Goal: Transaction & Acquisition: Purchase product/service

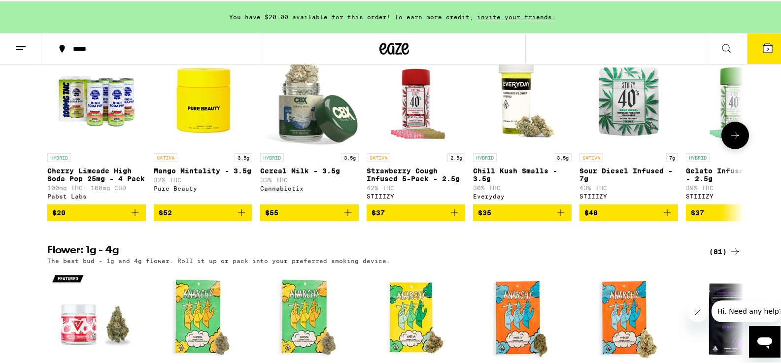
scroll to position [842, 0]
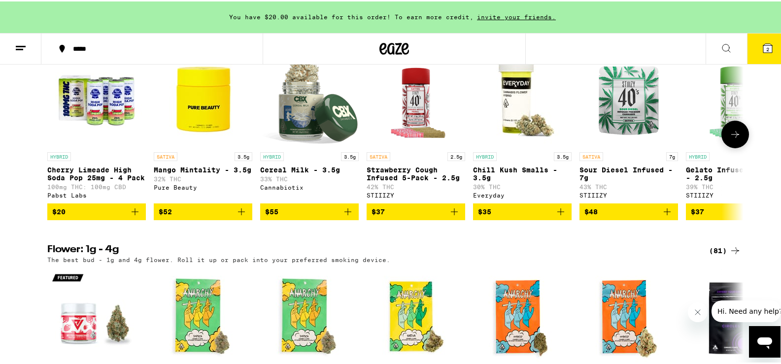
click at [421, 197] on div "STIIIZY" at bounding box center [416, 194] width 99 height 6
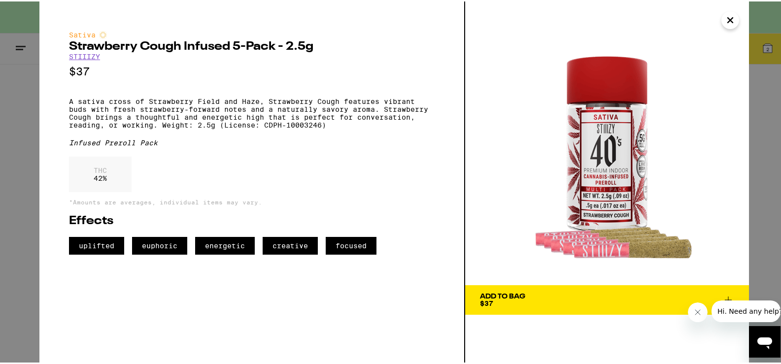
scroll to position [851, 0]
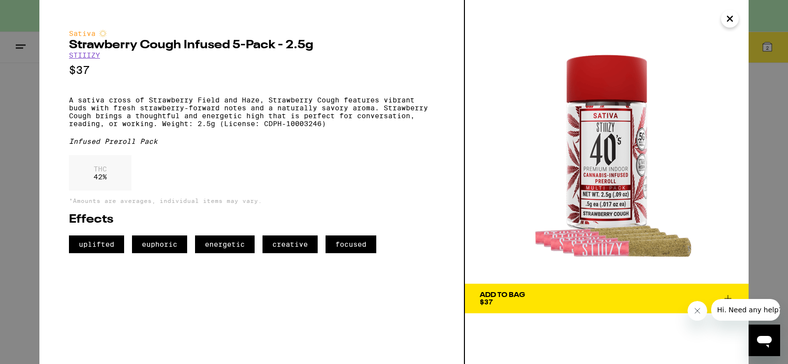
click at [733, 23] on icon "Close" at bounding box center [730, 18] width 12 height 15
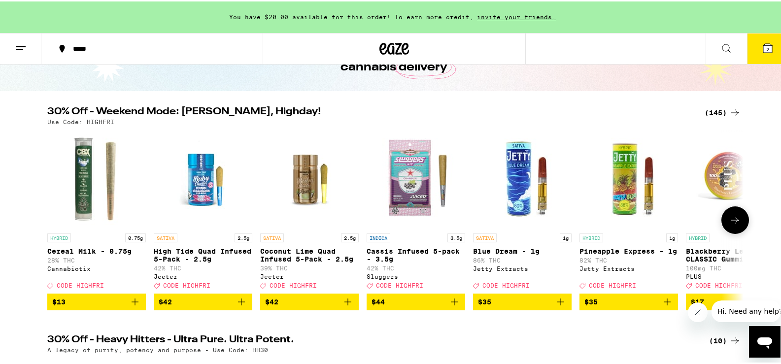
scroll to position [81, 0]
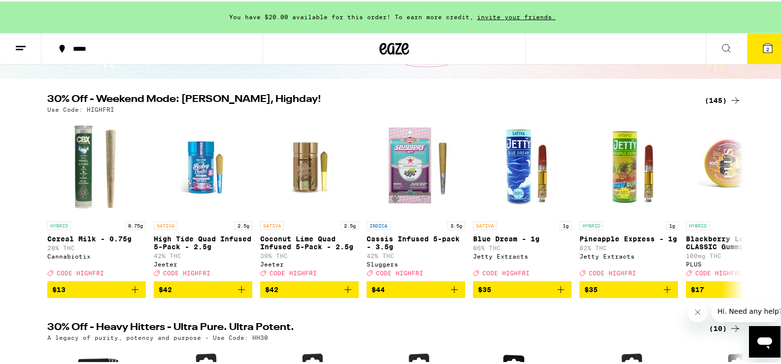
click at [717, 102] on div "(145)" at bounding box center [723, 99] width 36 height 12
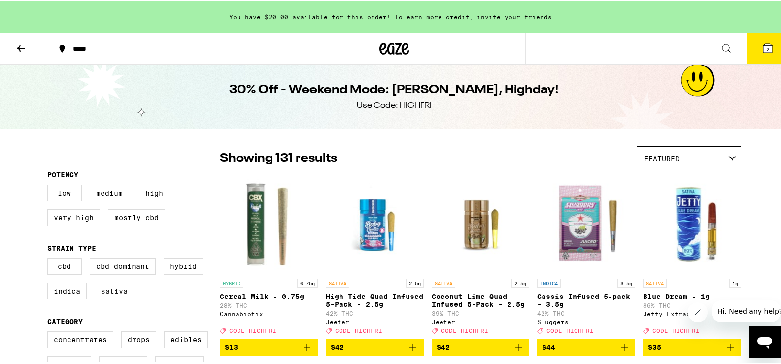
click at [108, 295] on label "Sativa" at bounding box center [114, 289] width 39 height 17
click at [50, 259] on input "Sativa" at bounding box center [49, 258] width 0 height 0
checkbox input "true"
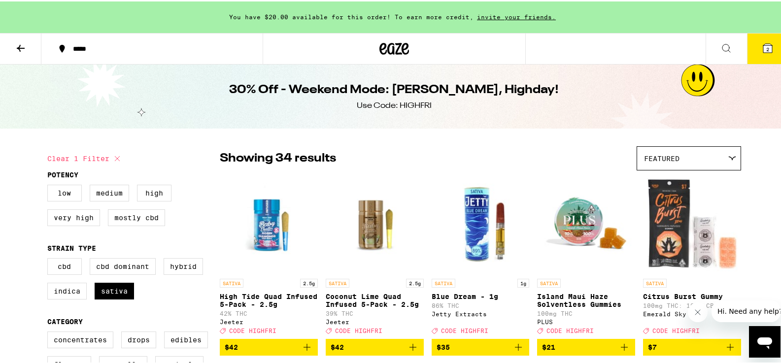
click at [725, 164] on div "Featured" at bounding box center [688, 156] width 103 height 23
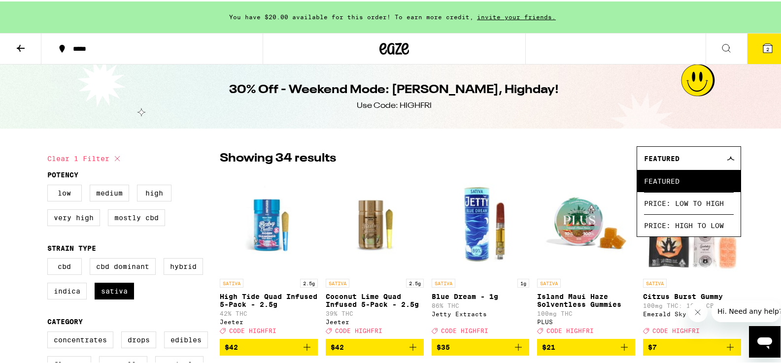
click at [552, 159] on div "Showing 34 results Featured Featured Price: Low to High Price: High to Low" at bounding box center [480, 157] width 521 height 24
click at [733, 158] on div at bounding box center [731, 157] width 9 height 4
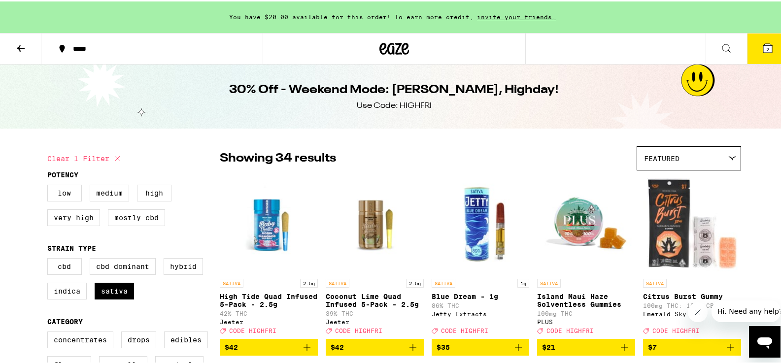
click at [23, 45] on icon at bounding box center [21, 47] width 12 height 12
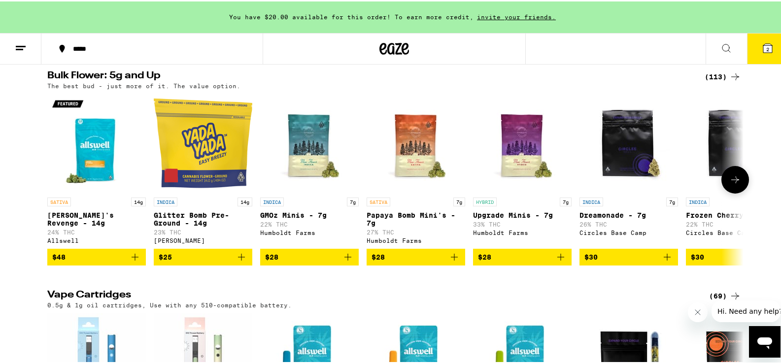
scroll to position [1234, 0]
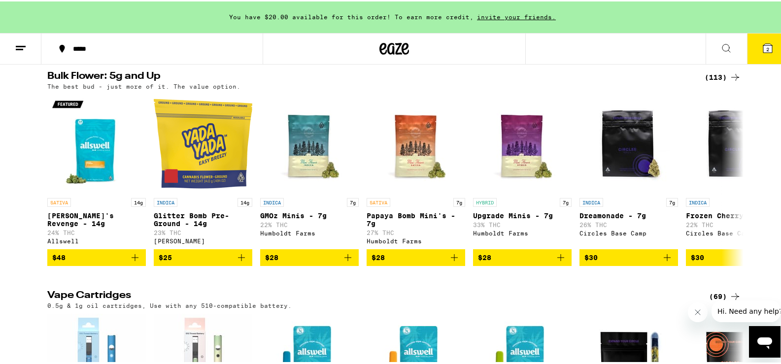
click at [711, 82] on div "(113)" at bounding box center [723, 76] width 36 height 12
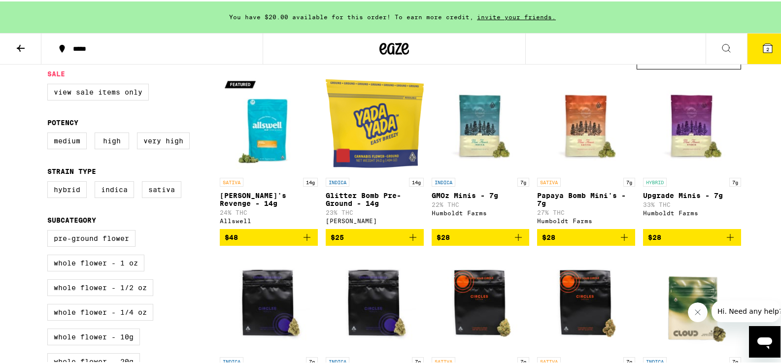
scroll to position [102, 0]
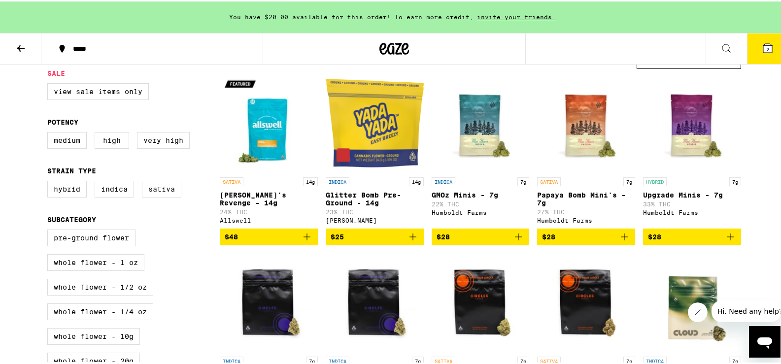
click at [155, 192] on label "Sativa" at bounding box center [161, 187] width 39 height 17
click at [50, 181] on input "Sativa" at bounding box center [49, 181] width 0 height 0
checkbox input "true"
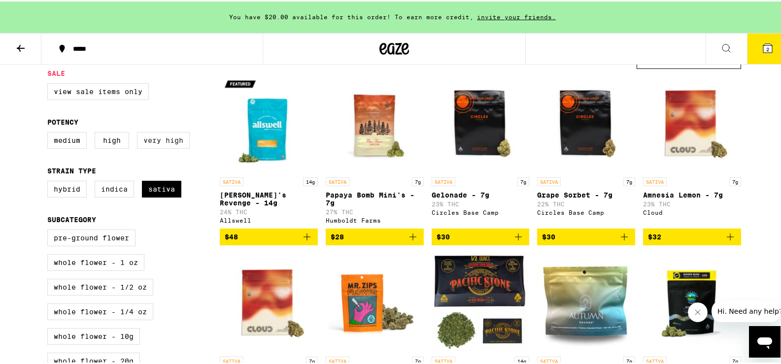
click at [164, 143] on label "Very High" at bounding box center [163, 139] width 53 height 17
click at [50, 133] on input "Very High" at bounding box center [49, 132] width 0 height 0
checkbox input "true"
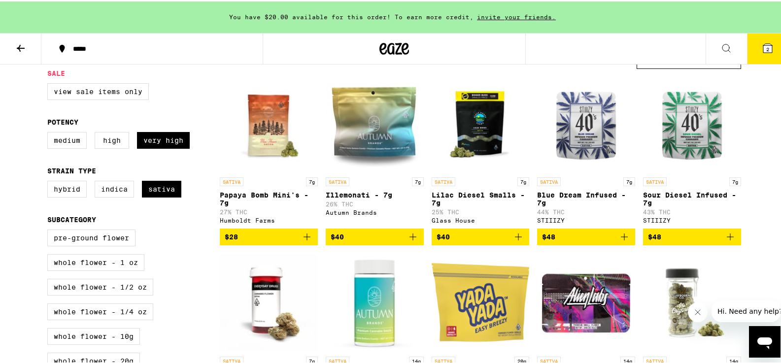
drag, startPoint x: 392, startPoint y: 124, endPoint x: 459, endPoint y: 49, distance: 99.8
click at [459, 49] on div at bounding box center [394, 48] width 263 height 32
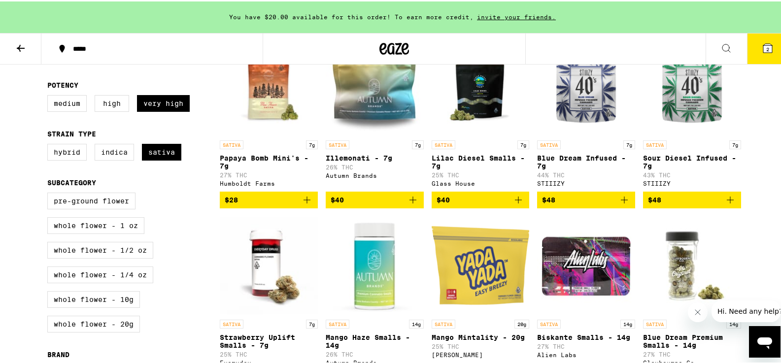
scroll to position [103, 0]
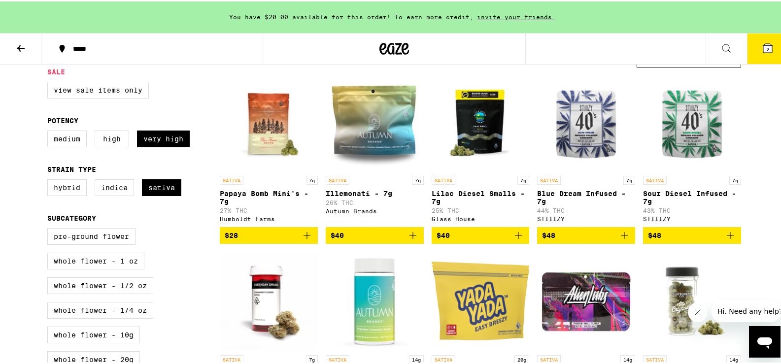
drag, startPoint x: 366, startPoint y: 193, endPoint x: 379, endPoint y: 165, distance: 31.3
click at [379, 165] on img "Open page for Illemonati - 7g from Autumn Brands" at bounding box center [375, 120] width 98 height 99
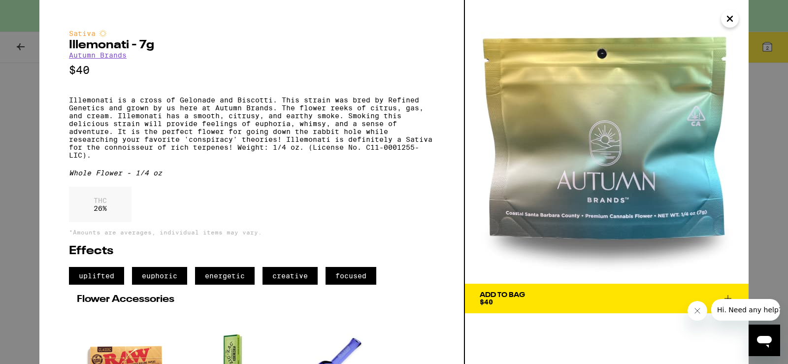
click at [502, 301] on div "Add To Bag $40" at bounding box center [502, 299] width 45 height 14
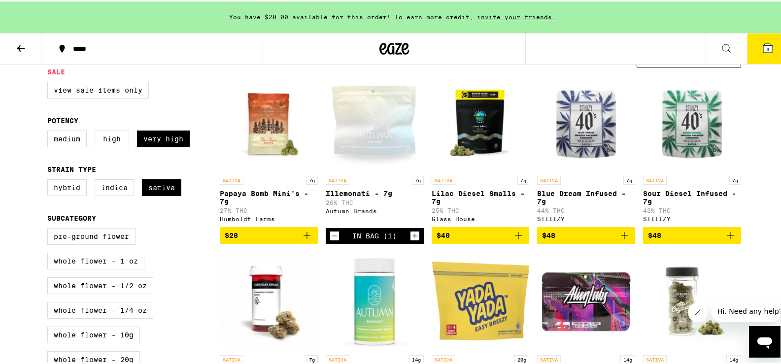
click at [766, 47] on span "3" at bounding box center [767, 48] width 3 height 6
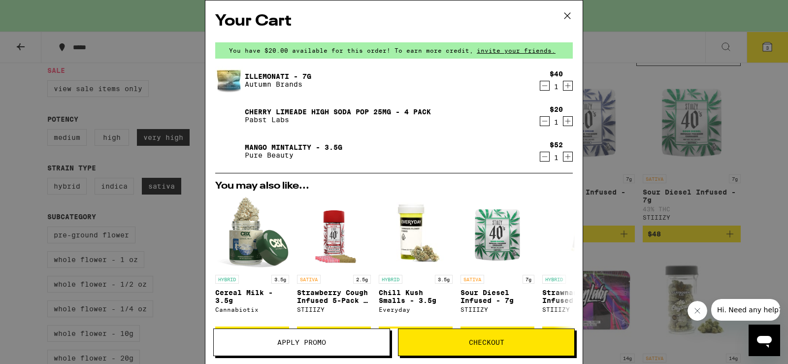
click at [566, 20] on icon at bounding box center [567, 15] width 15 height 15
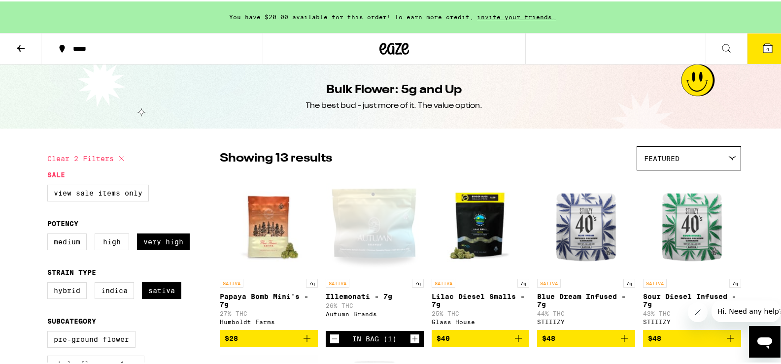
click at [25, 48] on icon at bounding box center [21, 47] width 12 height 12
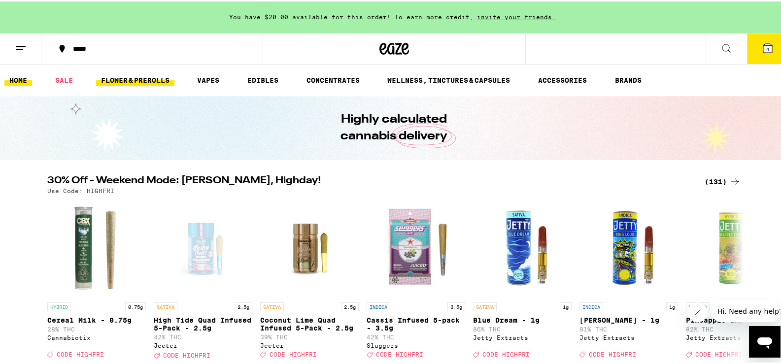
click at [155, 81] on link "FLOWER & PREROLLS" at bounding box center [135, 79] width 78 height 12
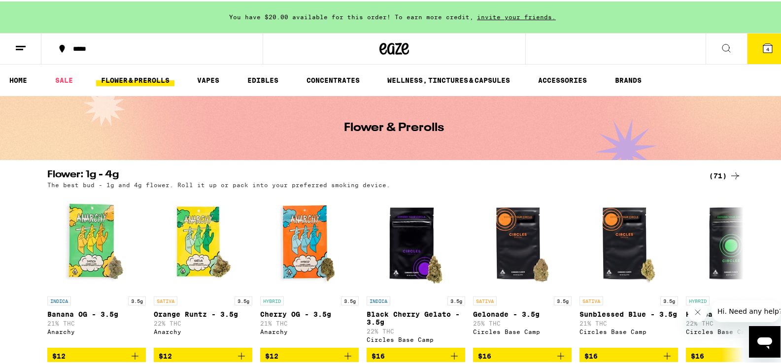
click at [155, 81] on link "FLOWER & PREROLLS" at bounding box center [135, 79] width 78 height 12
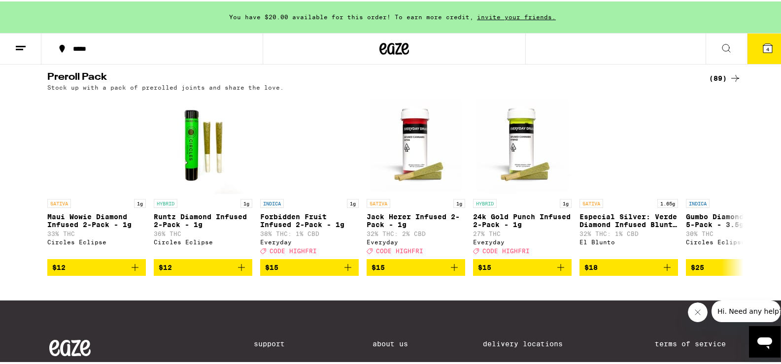
scroll to position [764, 0]
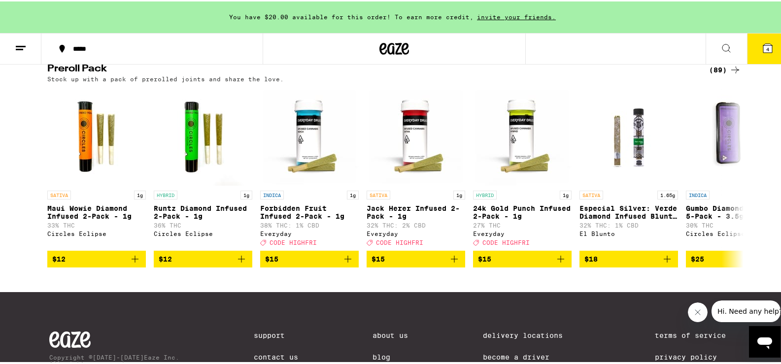
click at [714, 74] on div "(89)" at bounding box center [725, 69] width 32 height 12
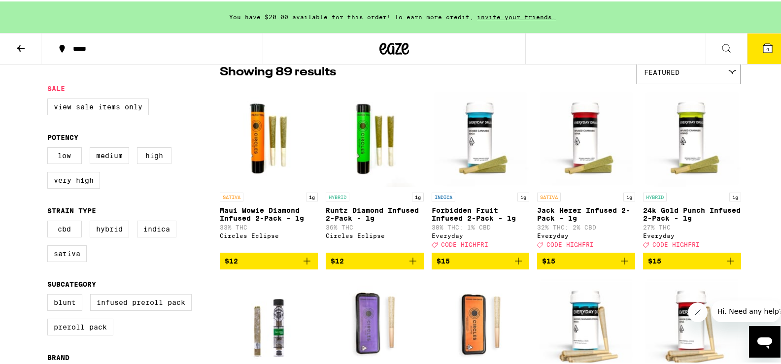
scroll to position [88, 0]
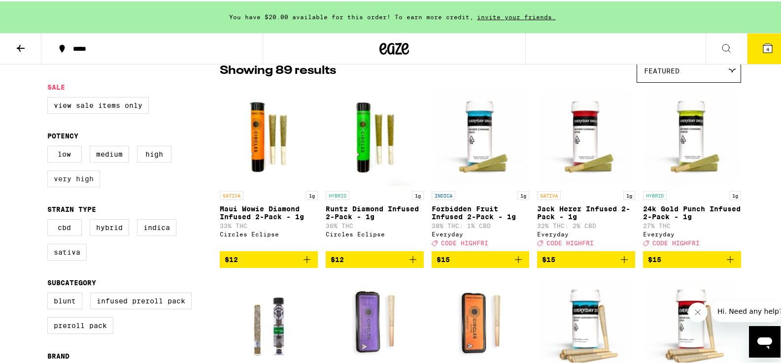
click at [58, 184] on label "Very High" at bounding box center [73, 177] width 53 height 17
click at [50, 146] on input "Very High" at bounding box center [49, 146] width 0 height 0
checkbox input "true"
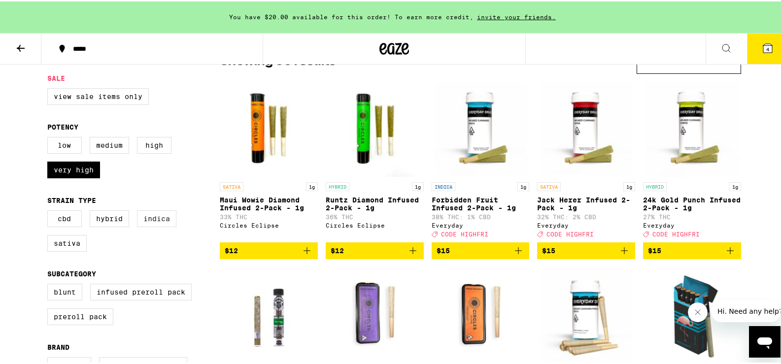
scroll to position [98, 0]
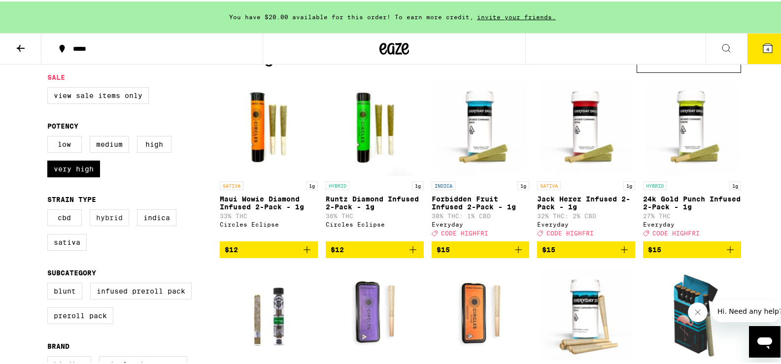
click at [106, 219] on label "Hybrid" at bounding box center [109, 216] width 39 height 17
click at [50, 210] on input "Hybrid" at bounding box center [49, 209] width 0 height 0
checkbox input "true"
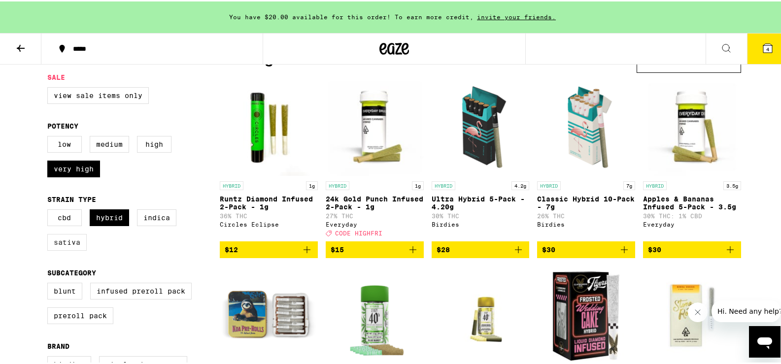
click at [72, 249] on label "Sativa" at bounding box center [66, 241] width 39 height 17
click at [50, 210] on input "Sativa" at bounding box center [49, 209] width 0 height 0
checkbox input "true"
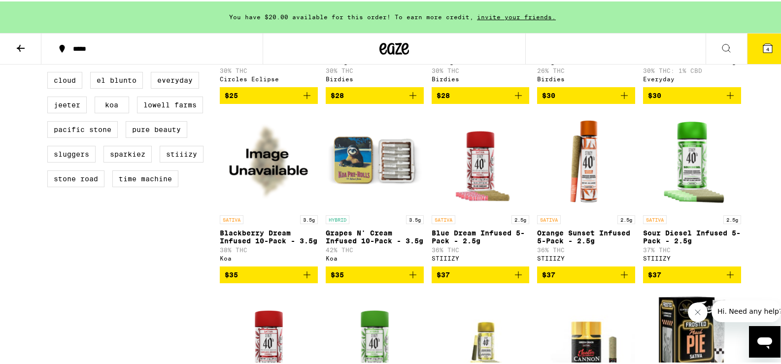
scroll to position [432, 0]
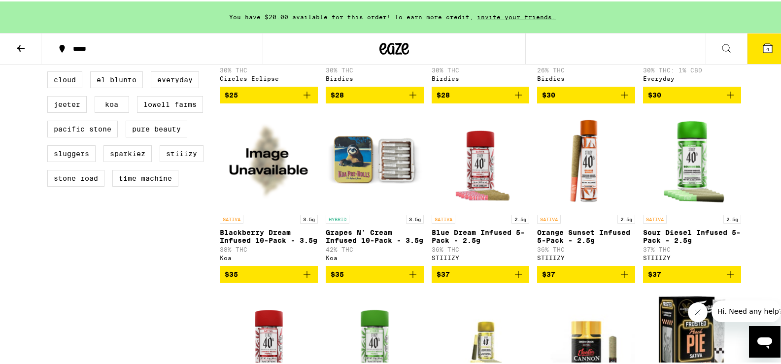
click at [412, 279] on icon "Add to bag" at bounding box center [413, 273] width 12 height 12
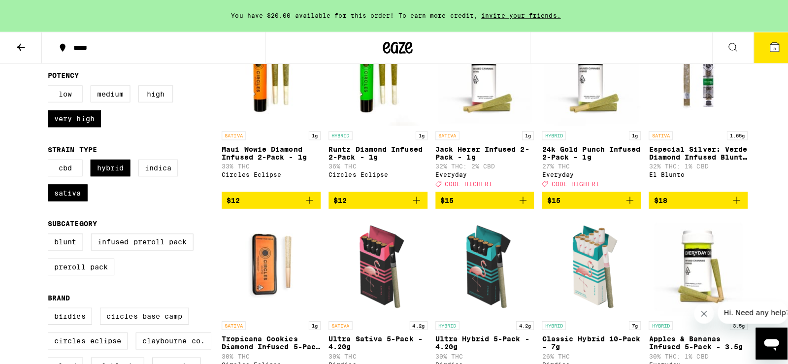
scroll to position [151, 0]
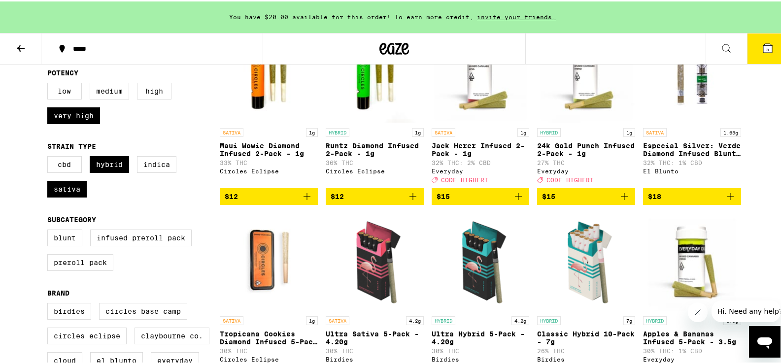
click at [763, 42] on icon at bounding box center [767, 46] width 9 height 9
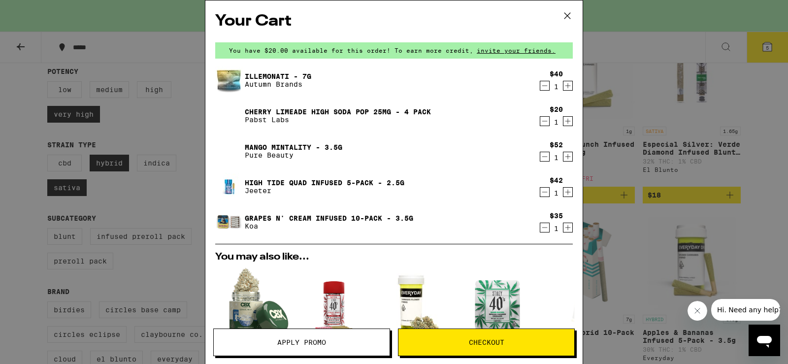
click at [493, 349] on button "Checkout" at bounding box center [486, 343] width 177 height 28
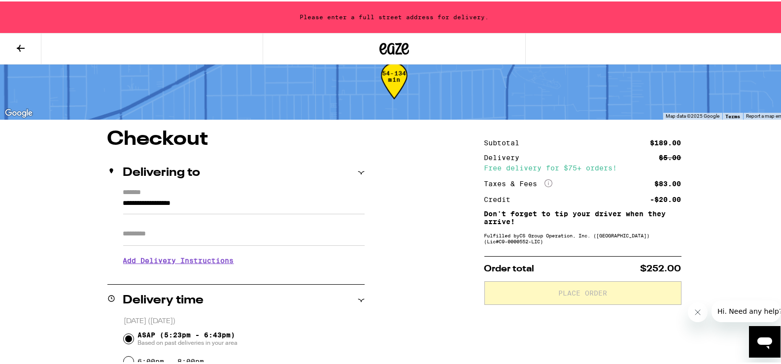
scroll to position [22, 0]
click at [18, 49] on icon at bounding box center [21, 47] width 12 height 12
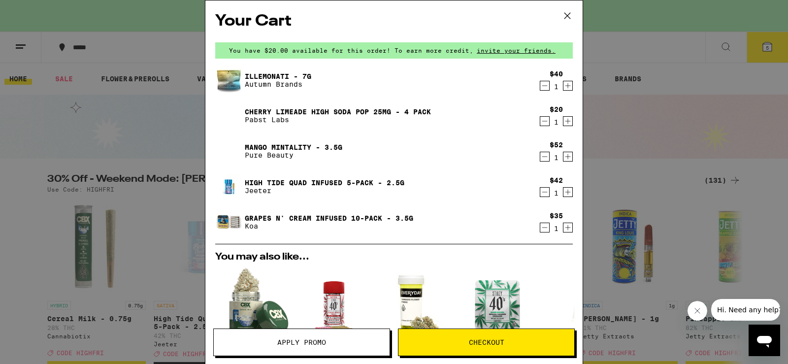
click at [567, 16] on icon at bounding box center [567, 15] width 15 height 15
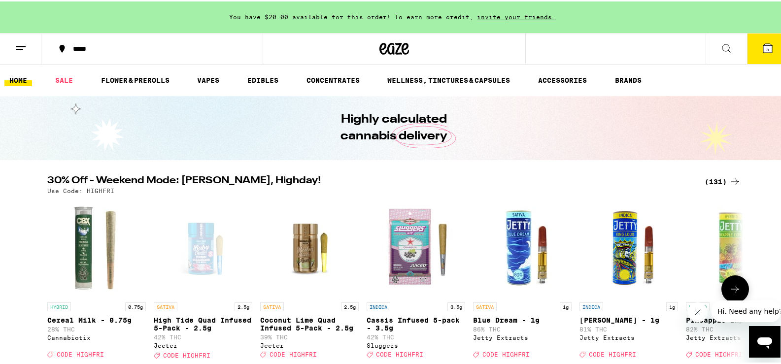
click at [197, 261] on div "Open page for High Tide Quad Infused 5-Pack - 2.5g from Jeeter" at bounding box center [203, 247] width 99 height 99
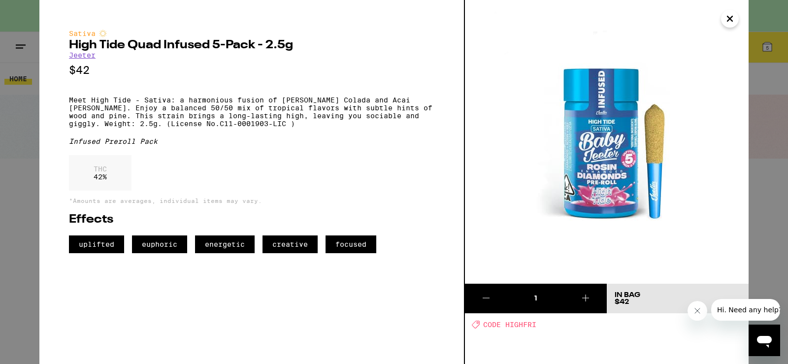
click at [729, 22] on icon "Close" at bounding box center [730, 18] width 12 height 15
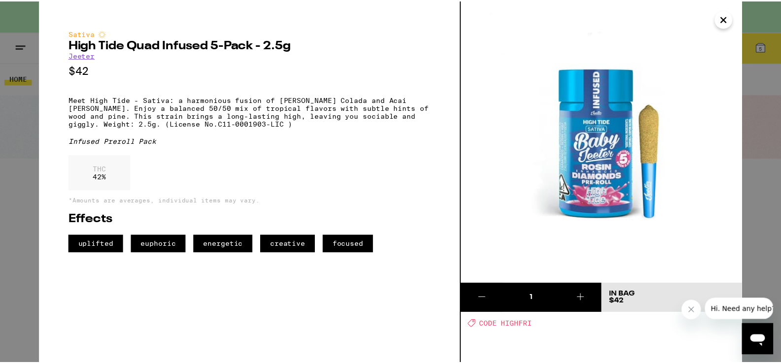
scroll to position [5, 0]
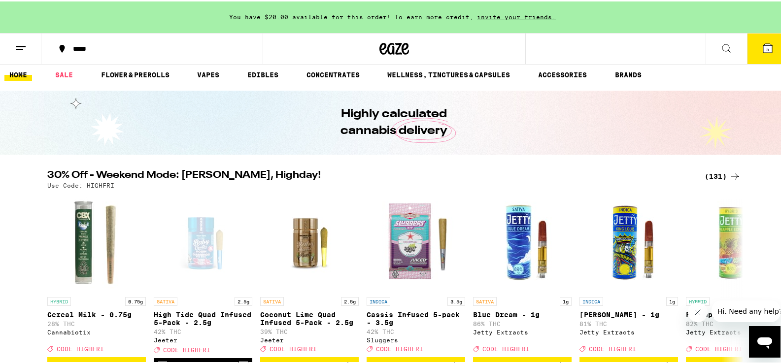
click at [749, 43] on button "5" at bounding box center [767, 47] width 41 height 31
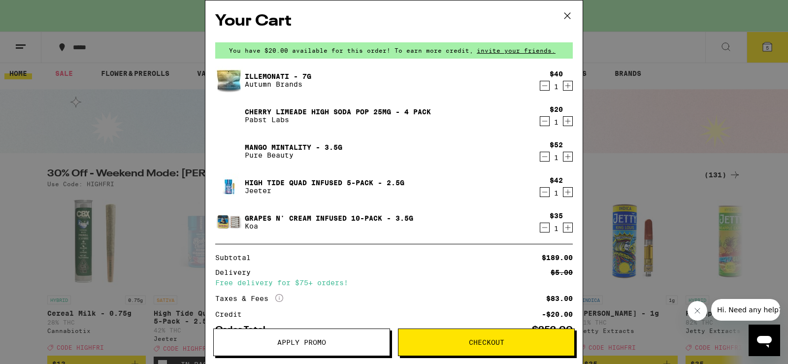
click at [318, 352] on button "Apply Promo" at bounding box center [301, 343] width 177 height 28
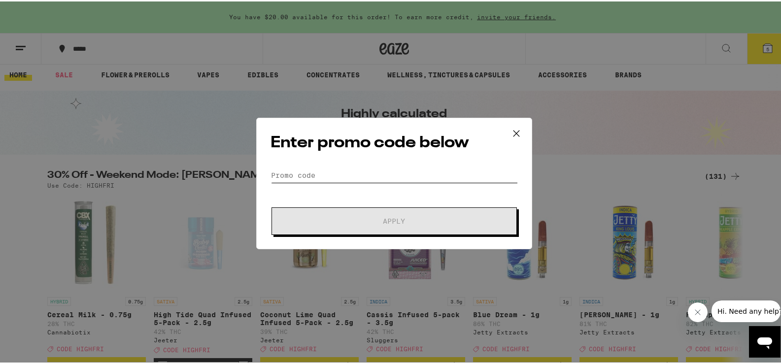
click at [309, 174] on input "Promo Code" at bounding box center [394, 174] width 247 height 15
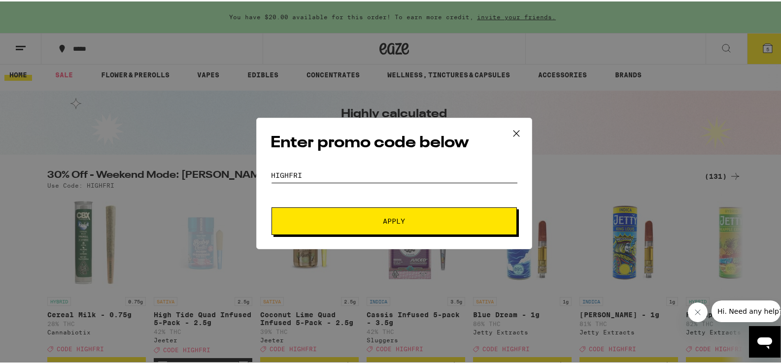
type input "highfri"
click at [427, 220] on span "Apply" at bounding box center [393, 219] width 177 height 7
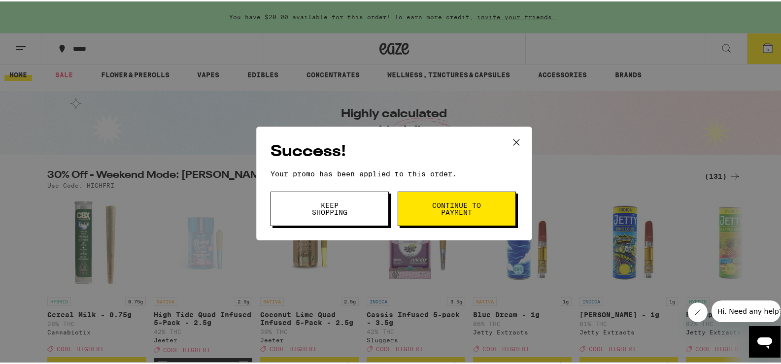
click at [447, 205] on span "Continue to payment" at bounding box center [457, 208] width 50 height 14
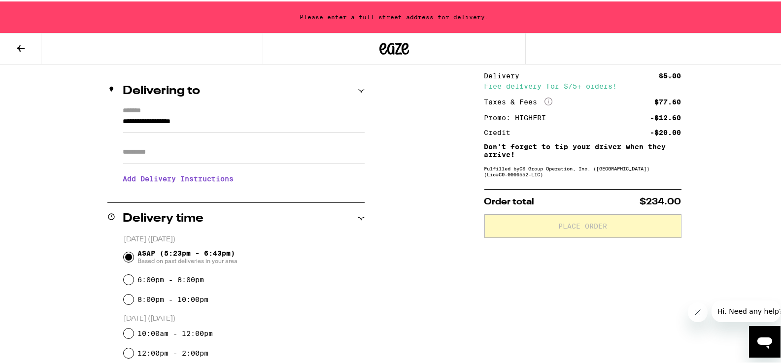
scroll to position [107, 0]
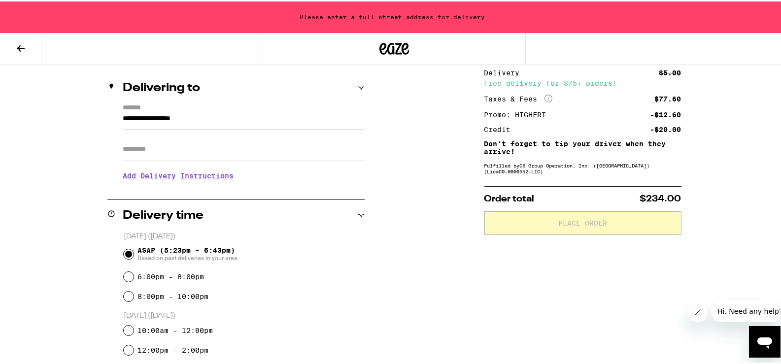
click at [212, 117] on input "**********" at bounding box center [243, 119] width 241 height 17
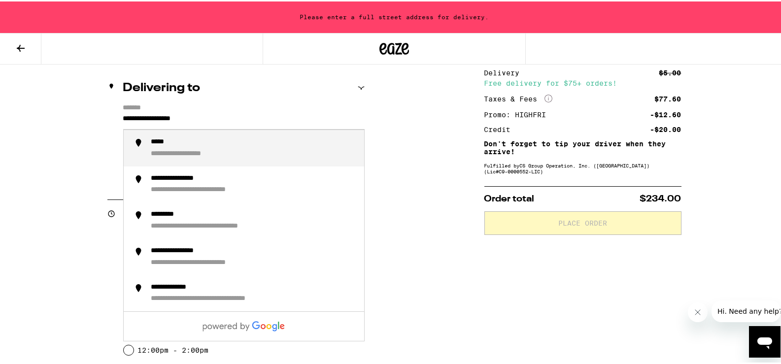
click at [212, 117] on input "**********" at bounding box center [243, 119] width 241 height 17
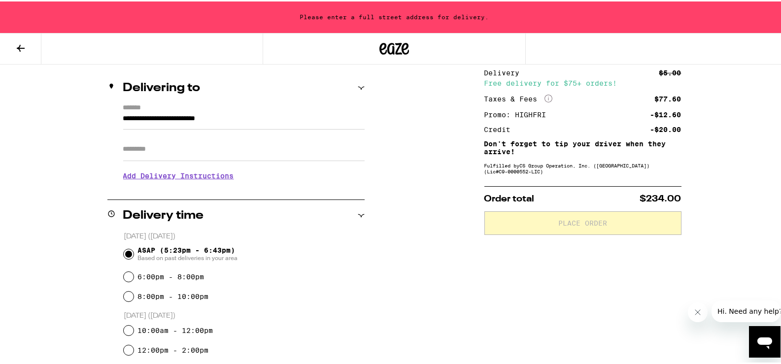
type input "**********"
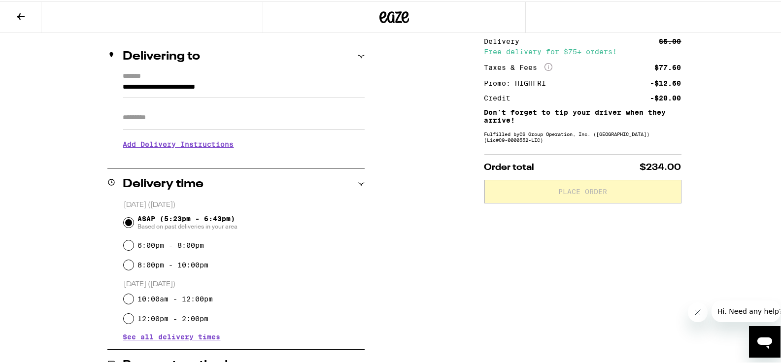
scroll to position [76, 0]
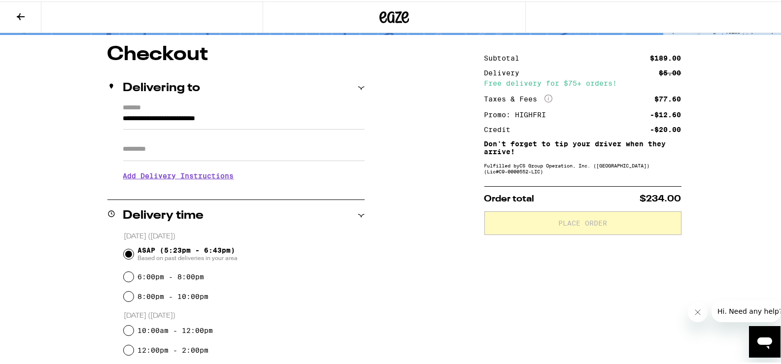
click at [226, 174] on h3 "Add Delivery Instructions" at bounding box center [243, 174] width 241 height 23
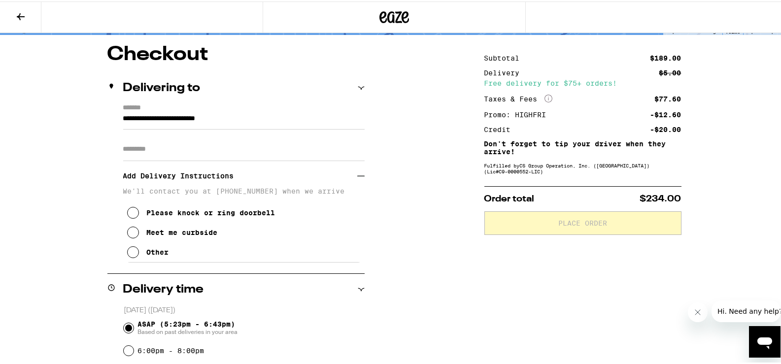
click at [175, 230] on button "Meet me curbside" at bounding box center [172, 231] width 91 height 20
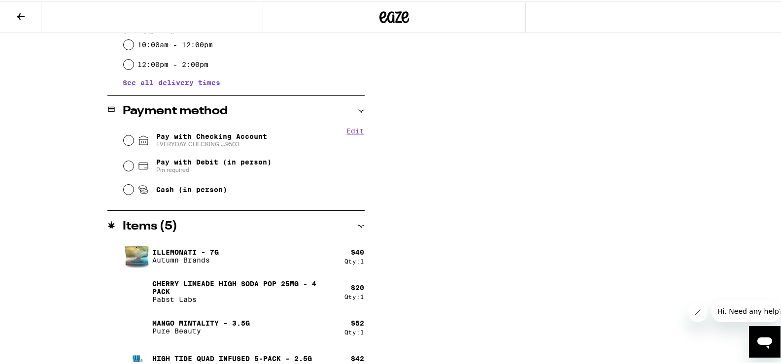
scroll to position [437, 0]
click at [125, 168] on input "Pay with Debit (in person) Pin required" at bounding box center [129, 164] width 10 height 10
radio input "true"
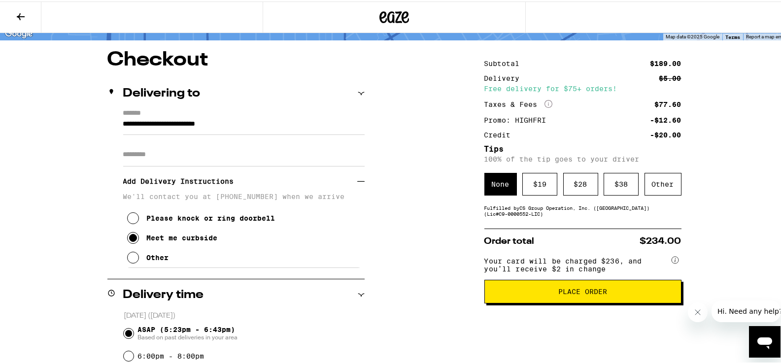
scroll to position [77, 0]
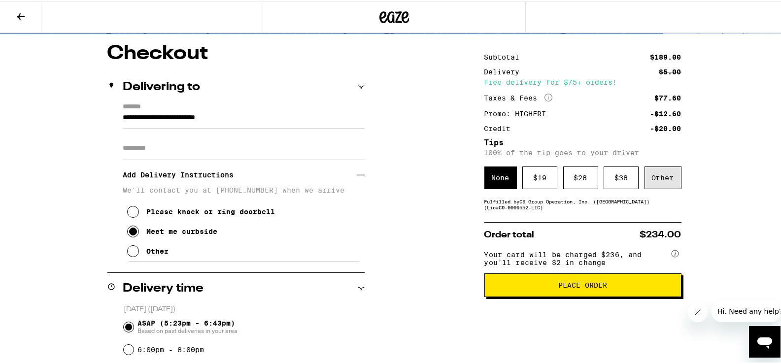
click at [658, 179] on div "Other" at bounding box center [662, 176] width 37 height 23
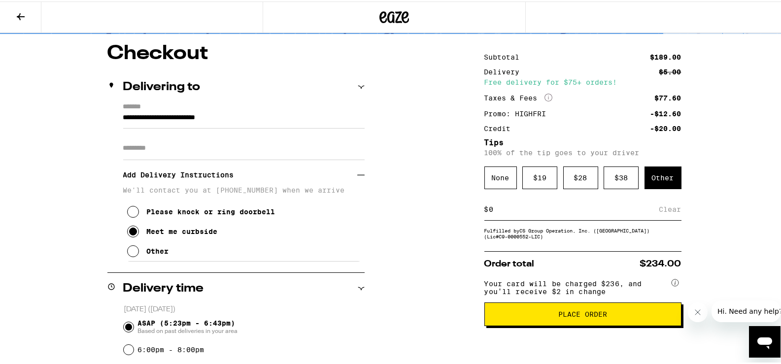
type input "4"
type input "5"
click at [671, 210] on div "Save" at bounding box center [673, 208] width 18 height 22
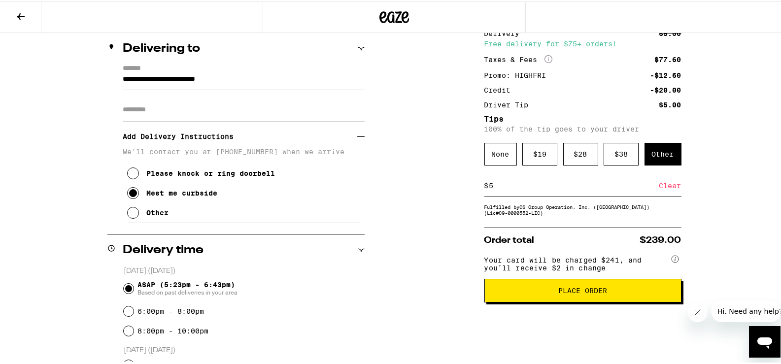
scroll to position [118, 0]
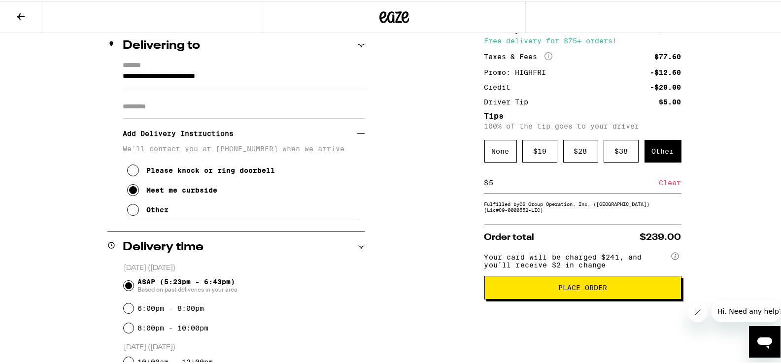
click at [587, 297] on button "Place Order" at bounding box center [582, 286] width 197 height 24
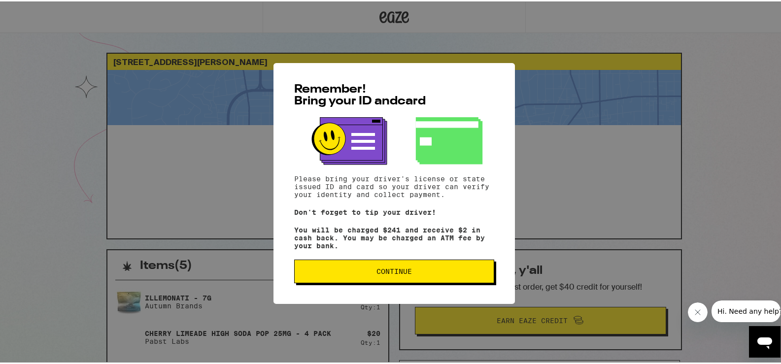
click at [357, 273] on span "Continue" at bounding box center [394, 270] width 183 height 7
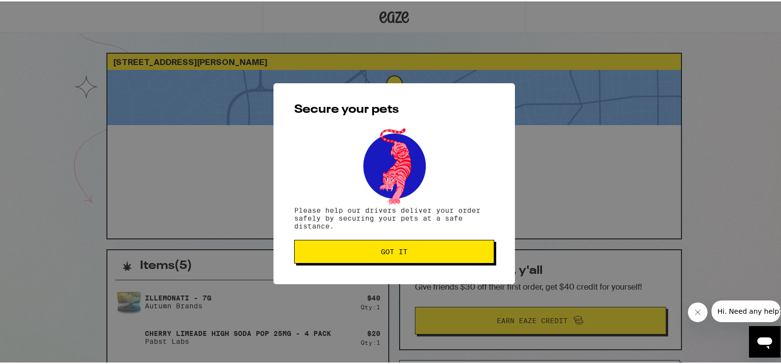
click at [358, 255] on button "Got it" at bounding box center [394, 250] width 200 height 24
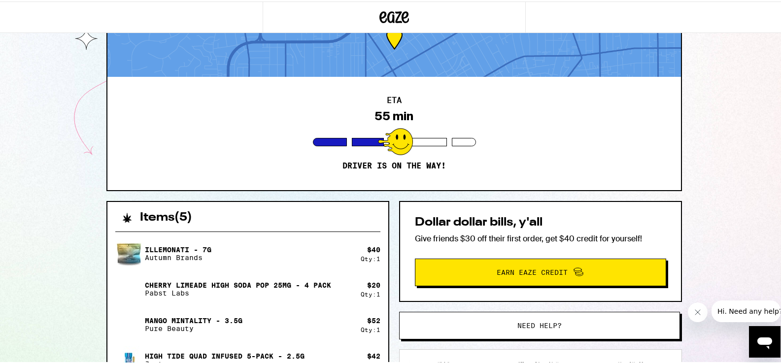
scroll to position [50, 0]
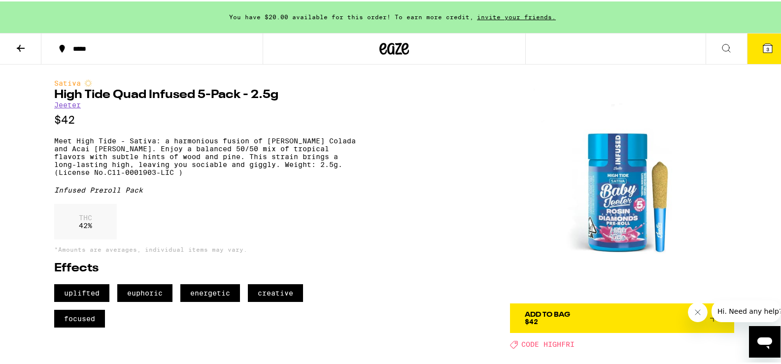
click at [607, 324] on span "Add To Bag $42" at bounding box center [622, 317] width 195 height 14
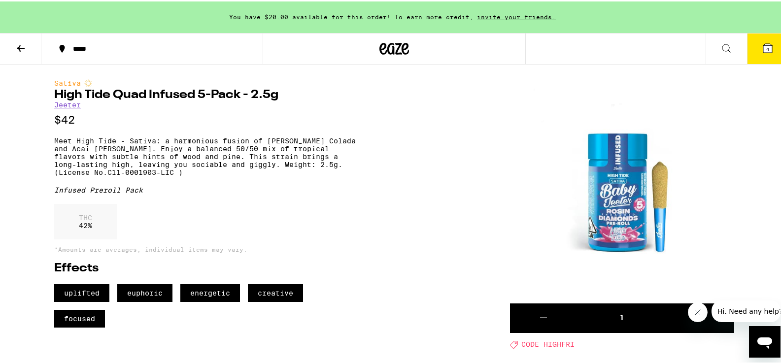
click at [766, 50] on button "4" at bounding box center [767, 47] width 41 height 31
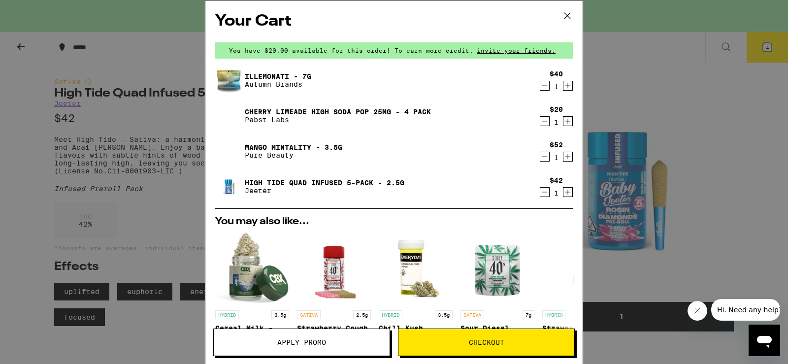
click at [567, 18] on icon at bounding box center [567, 15] width 15 height 15
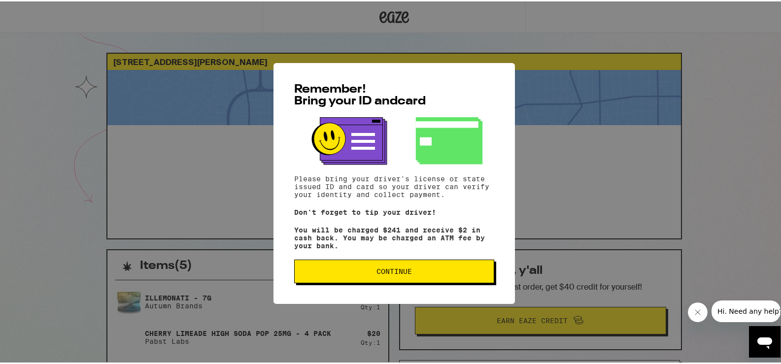
click at [326, 280] on button "Continue" at bounding box center [394, 270] width 200 height 24
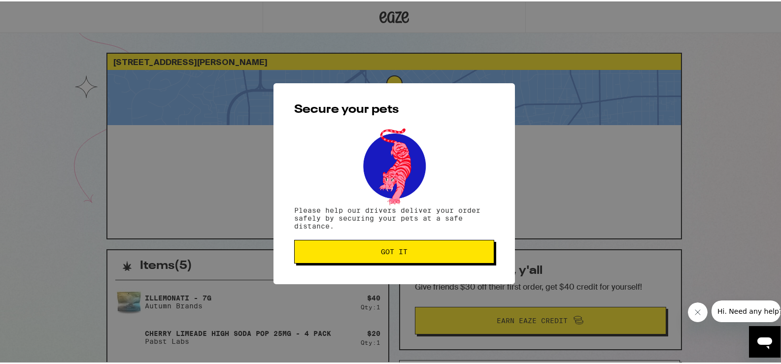
click at [339, 253] on span "Got it" at bounding box center [394, 250] width 183 height 7
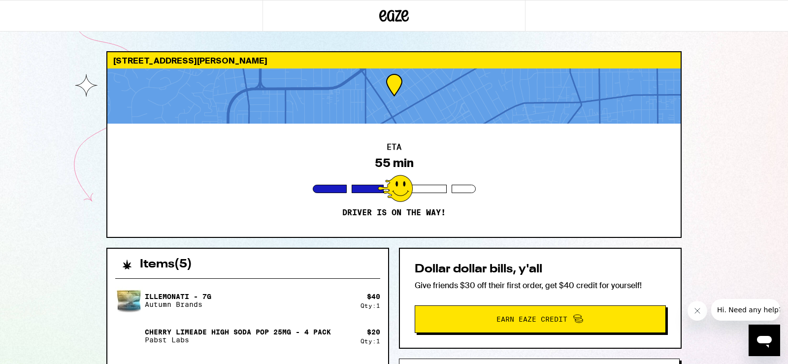
click at [519, 168] on div "ETA 55 min Driver is on the way!" at bounding box center [394, 180] width 574 height 113
click at [263, 305] on div "Illemonati - 7g Autumn Brands" at bounding box center [237, 301] width 245 height 28
click at [407, 102] on div at bounding box center [394, 95] width 574 height 55
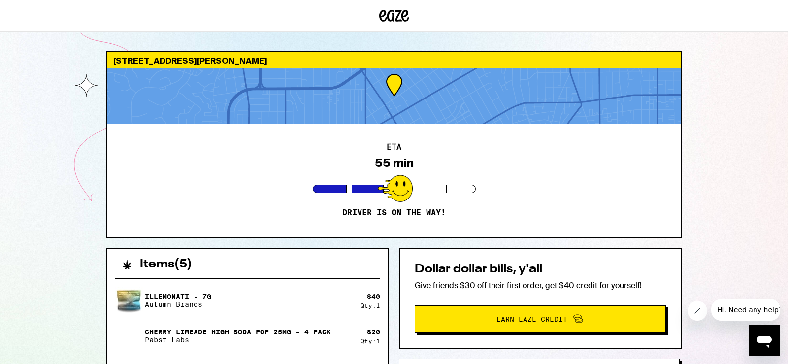
click at [407, 102] on div at bounding box center [394, 95] width 574 height 55
click at [642, 84] on div at bounding box center [394, 95] width 574 height 55
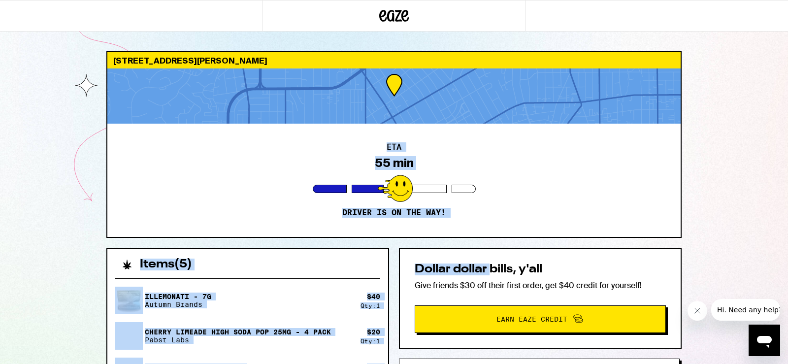
drag, startPoint x: 493, startPoint y: 264, endPoint x: 512, endPoint y: 78, distance: 186.3
click at [512, 78] on div "111 E Mclean St Alhambra 91801 ETA 55 min Driver is on the way! Items ( 5 ) Ill…" at bounding box center [394, 365] width 591 height 628
click at [708, 178] on div "111 E Mclean St Alhambra 91801 ETA 55 min Driver is on the way! Items ( 5 ) Ill…" at bounding box center [394, 339] width 788 height 679
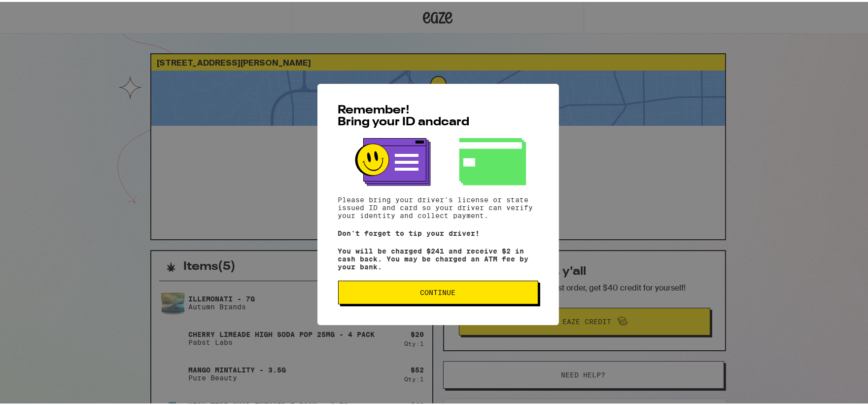
click at [464, 285] on button "Continue" at bounding box center [438, 290] width 200 height 24
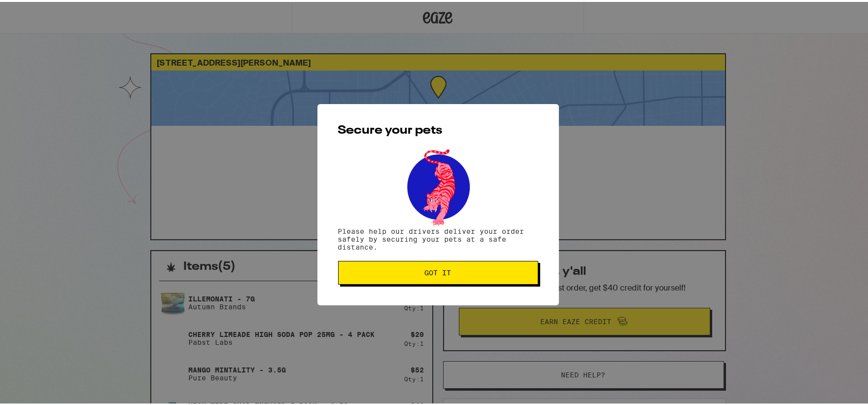
click at [463, 269] on span "Got it" at bounding box center [437, 270] width 183 height 7
